Goal: Participate in discussion: Engage in conversation with other users on a specific topic

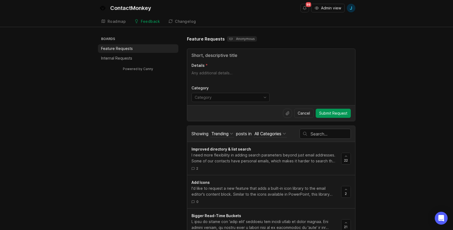
click at [258, 188] on div "I'd like to request a new feature that adds a built-in icon library to the emai…" at bounding box center [264, 191] width 145 height 12
